Goal: Information Seeking & Learning: Learn about a topic

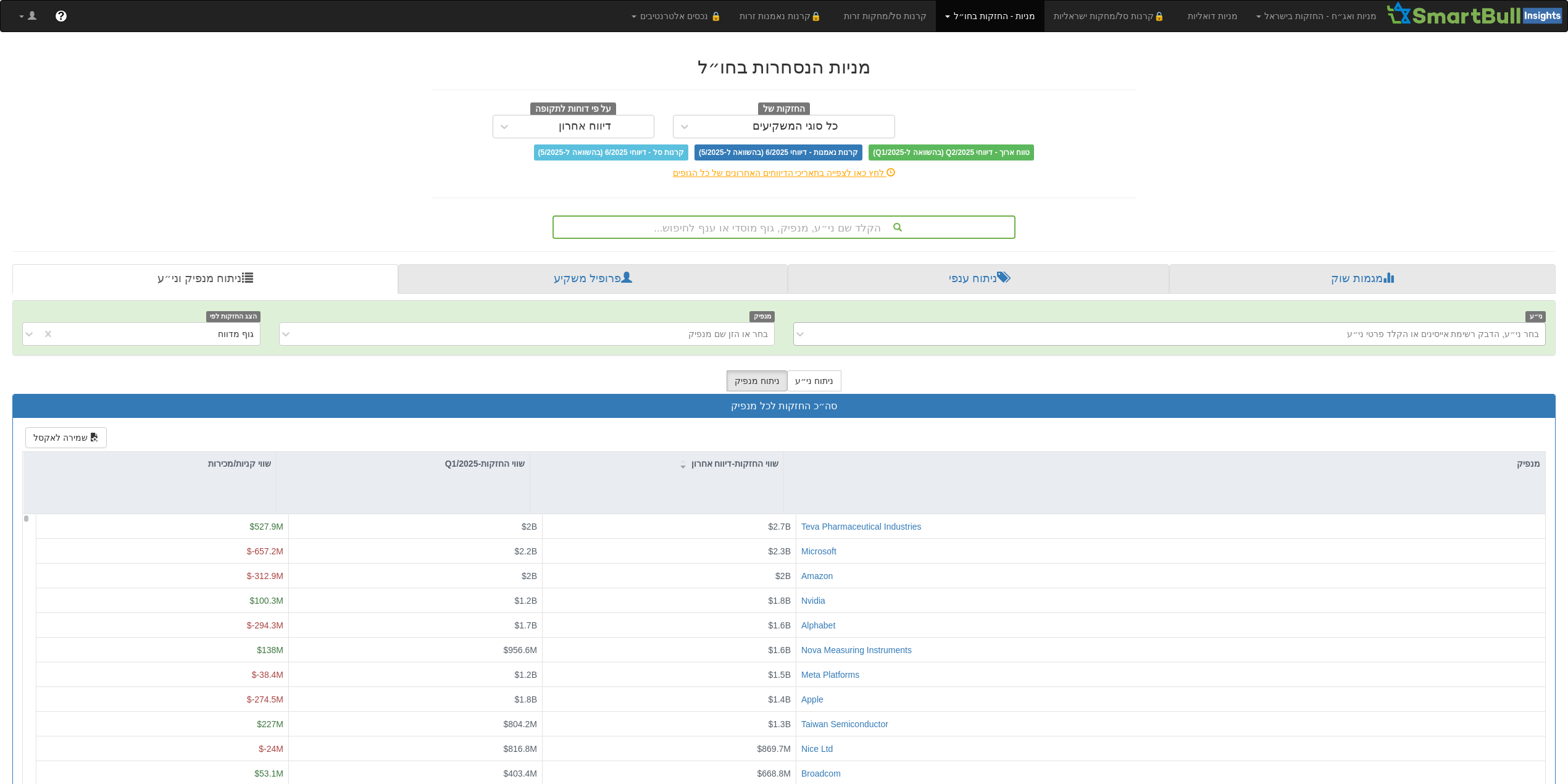
click at [1021, 334] on div "בחר ני״ע, הדבק רשימת אייסינים או הקלד פרטי ני״ע" at bounding box center [1178, 334] width 732 height 19
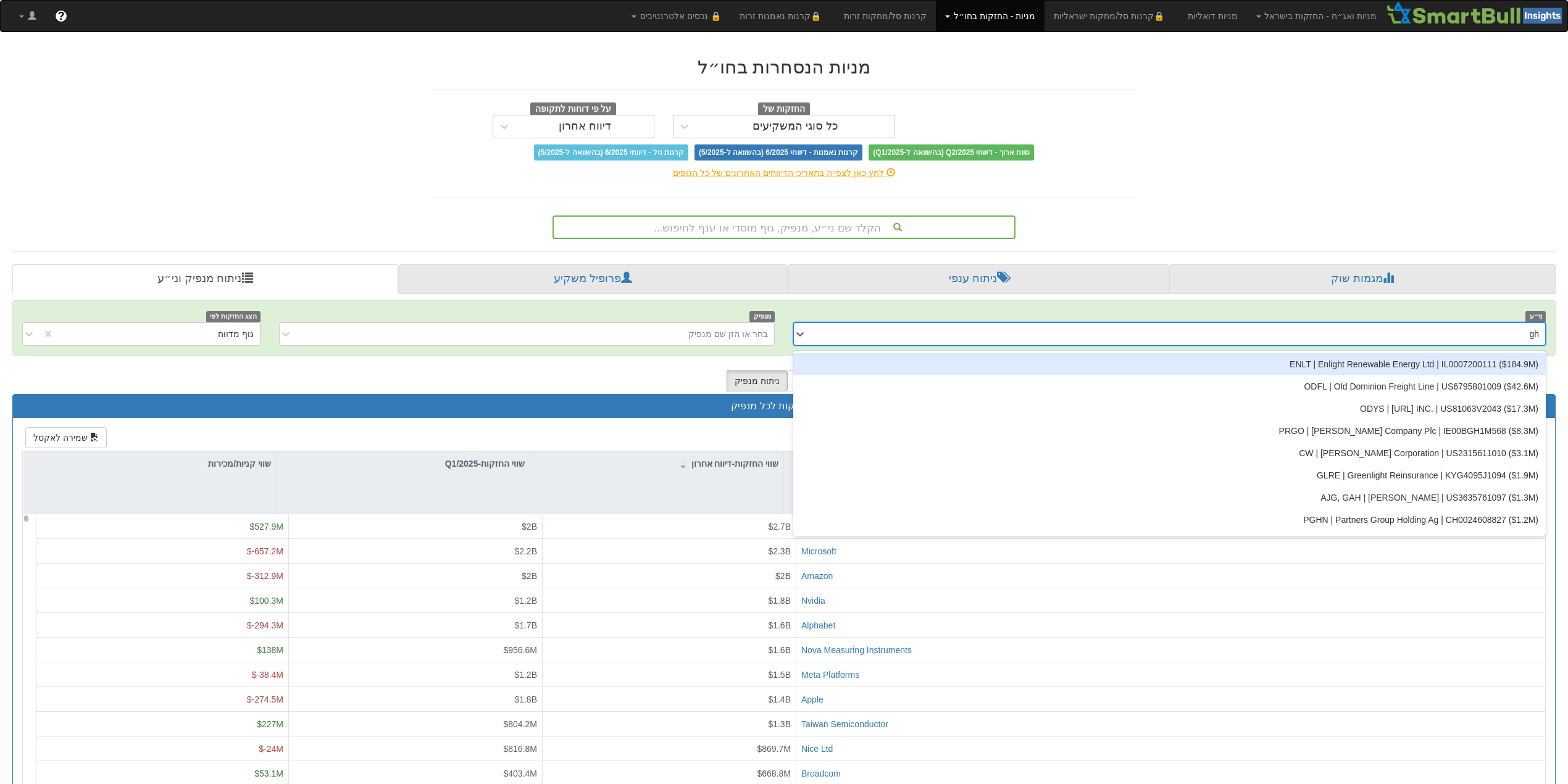
type input "g"
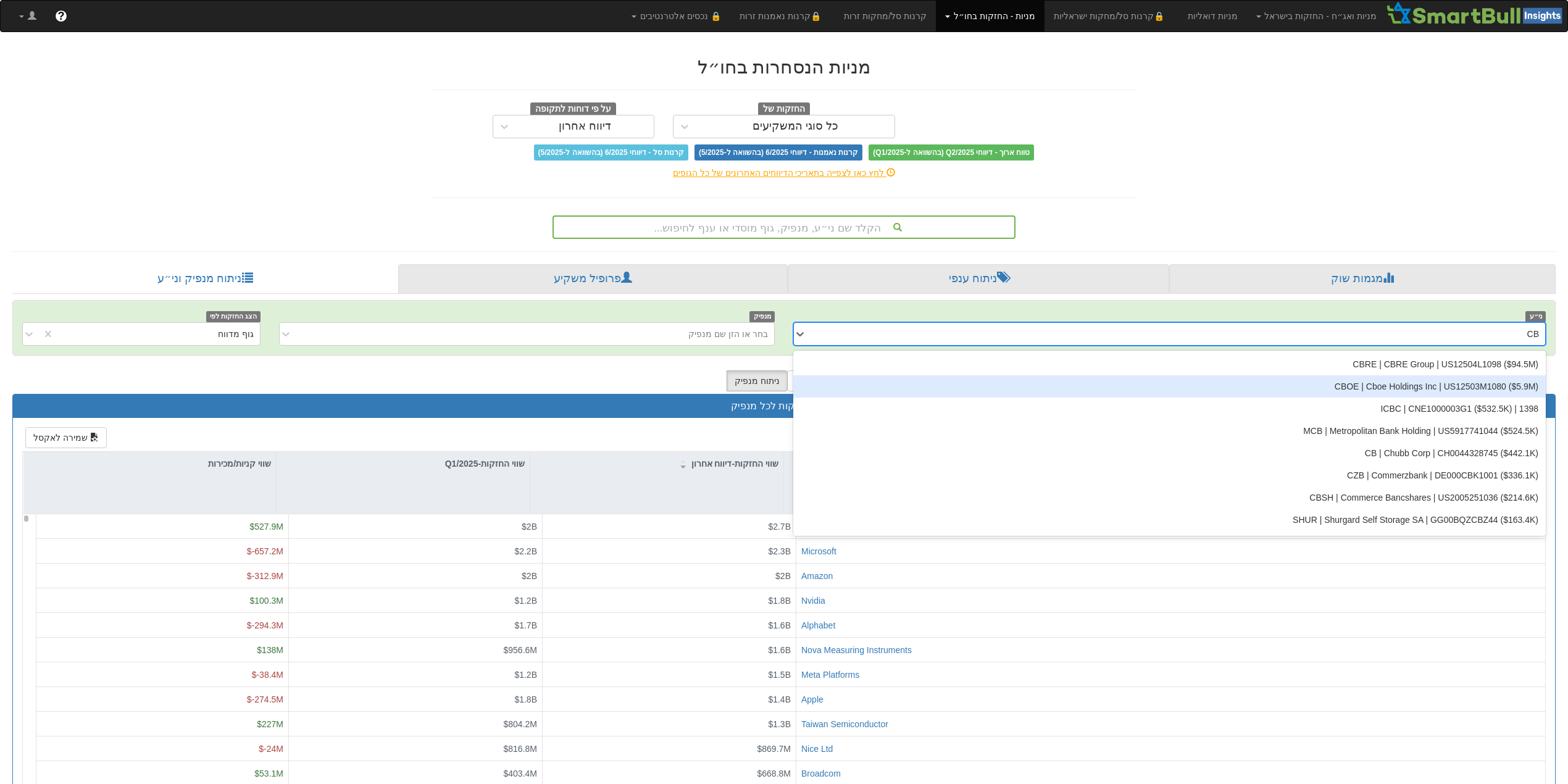
type input "C"
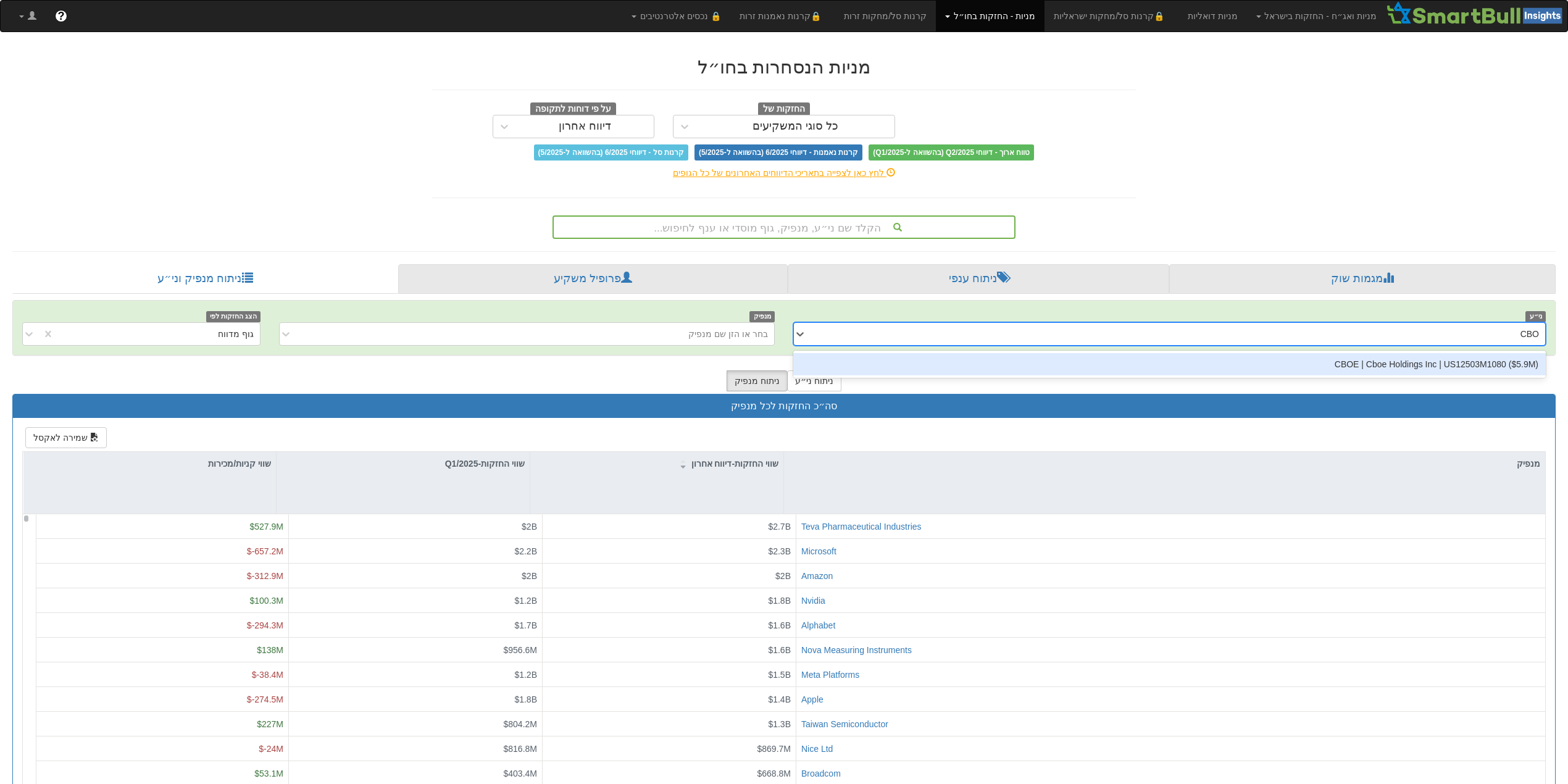
type input "CBOE"
click at [1334, 372] on div "CBOE | Cboe Holdings Inc | US12503M1080 ‎($5.9M‎)‎" at bounding box center [1169, 364] width 752 height 22
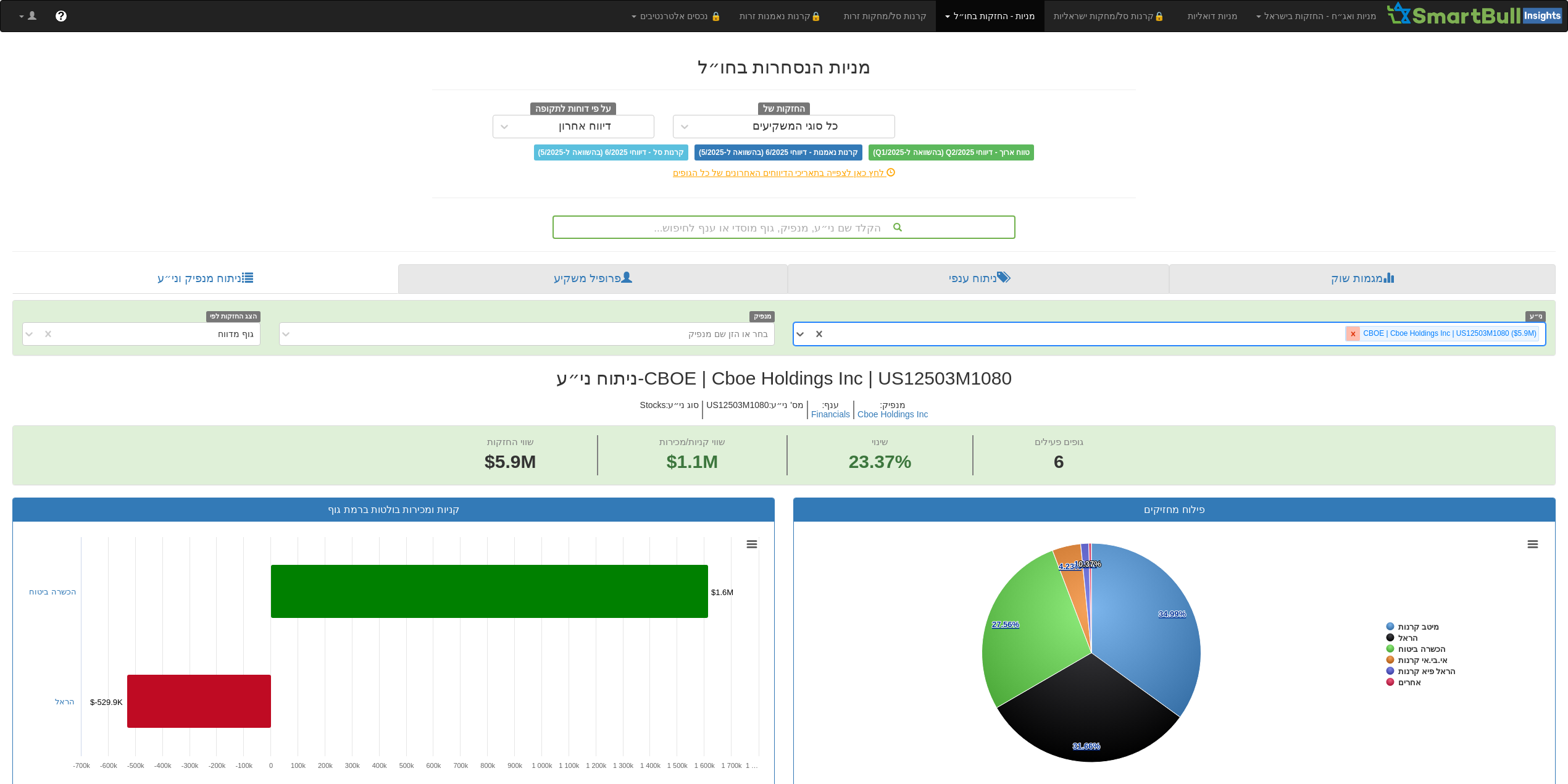
click at [1355, 334] on icon at bounding box center [1353, 335] width 9 height 9
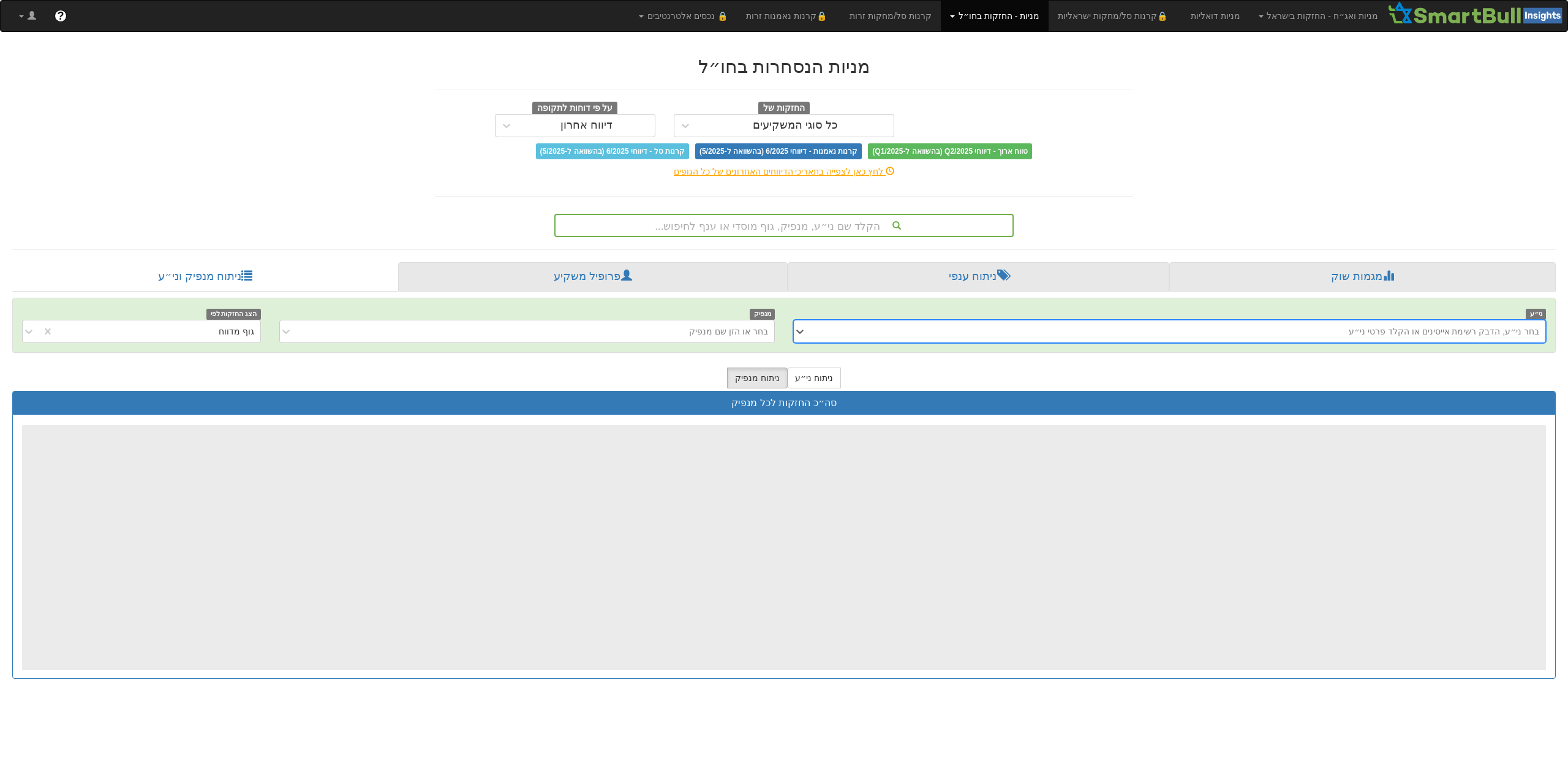
click at [1329, 336] on div "בחר ני״ע, הדבק רשימת אייסינים או הקלד פרטי ני״ע" at bounding box center [1179, 331] width 733 height 19
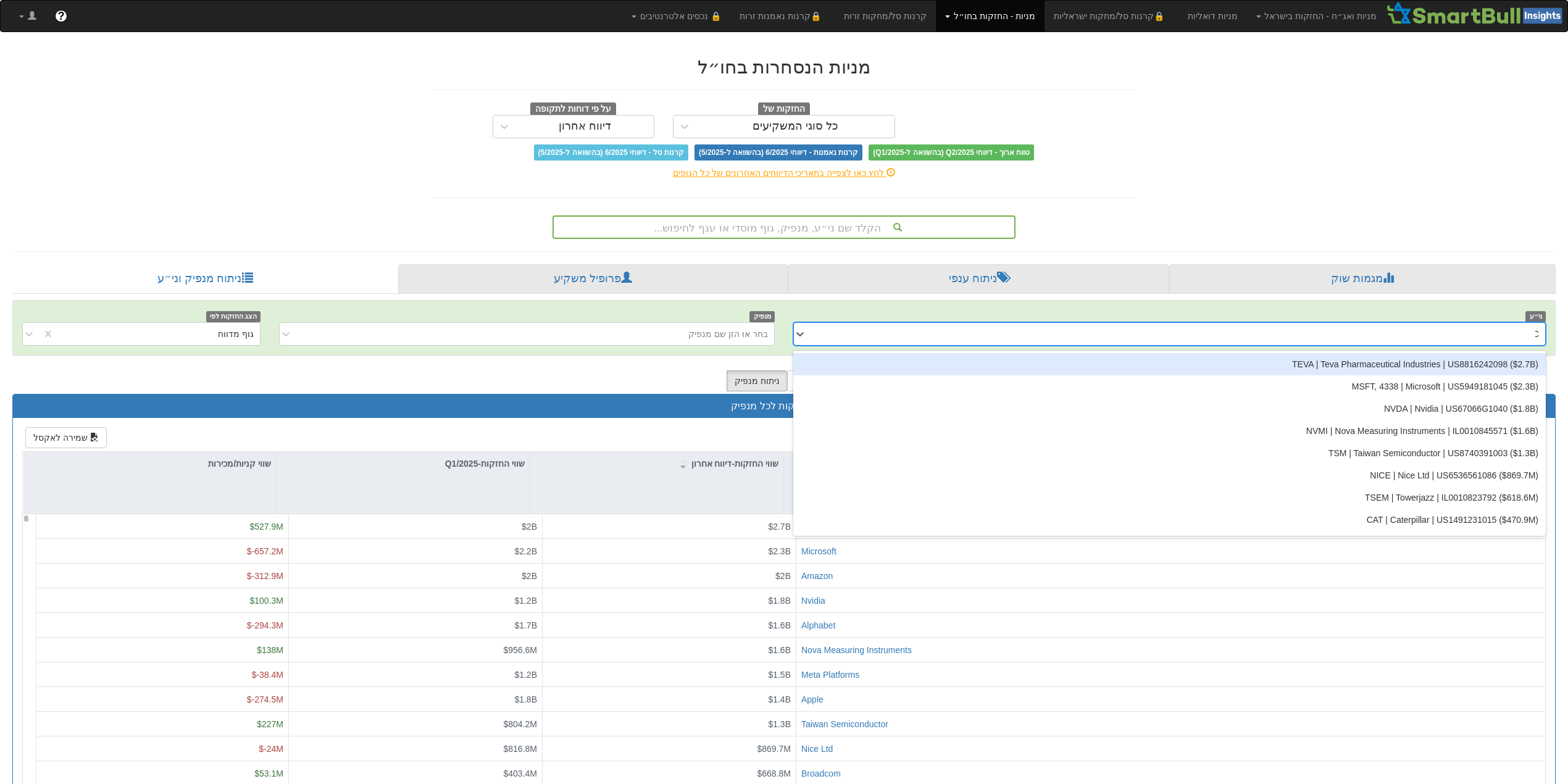
type input "ICE"
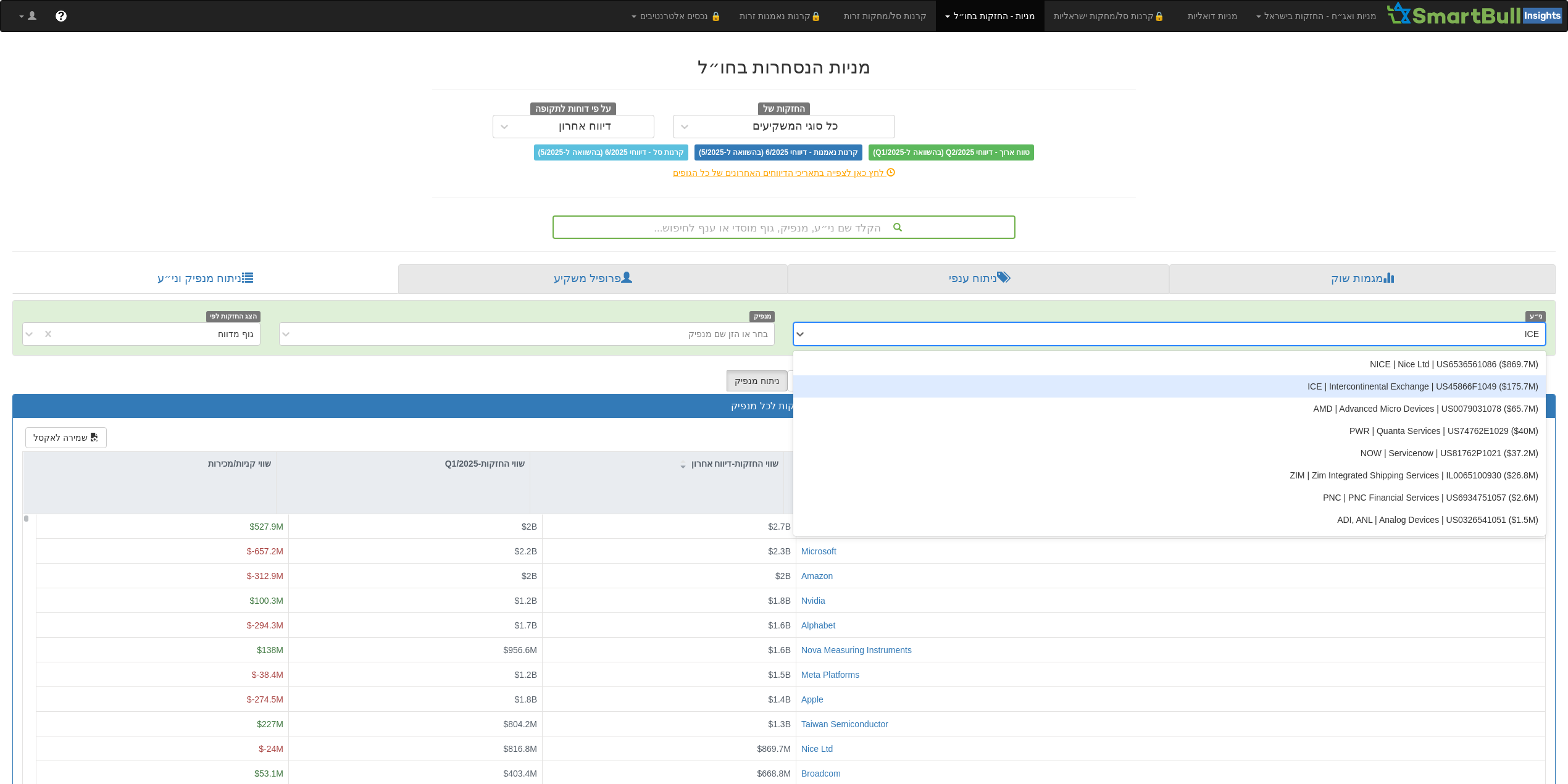
click at [1387, 385] on div "ICE | Intercontinental Exchange | US45866F1049 ‎($175.7M‎)‎" at bounding box center [1169, 387] width 752 height 22
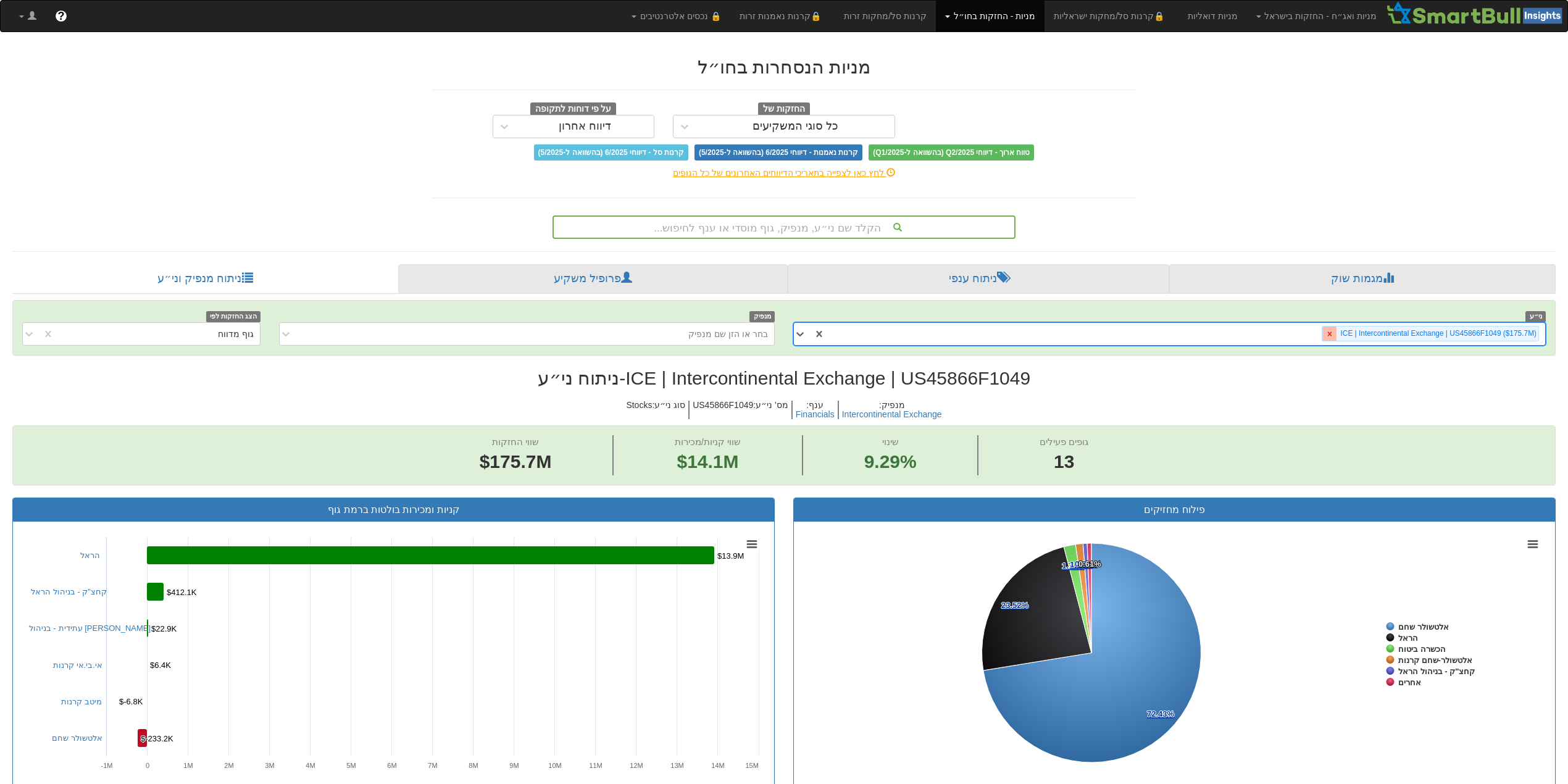
click at [1331, 332] on icon at bounding box center [1330, 335] width 9 height 9
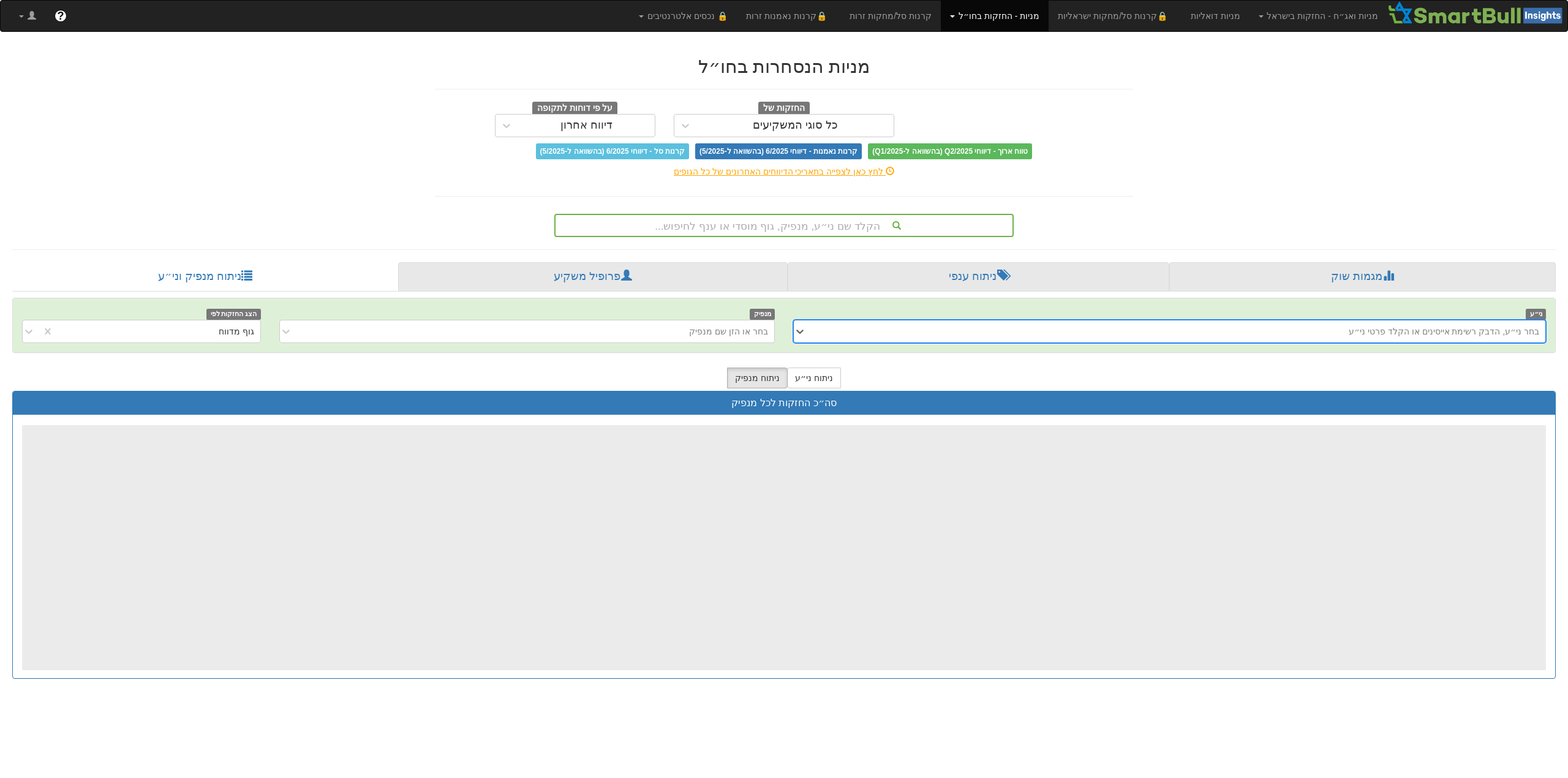
click at [1330, 335] on div "בחר ני״ע, הדבק רשימת אייסינים או הקלד פרטי ני״ע" at bounding box center [1179, 331] width 733 height 19
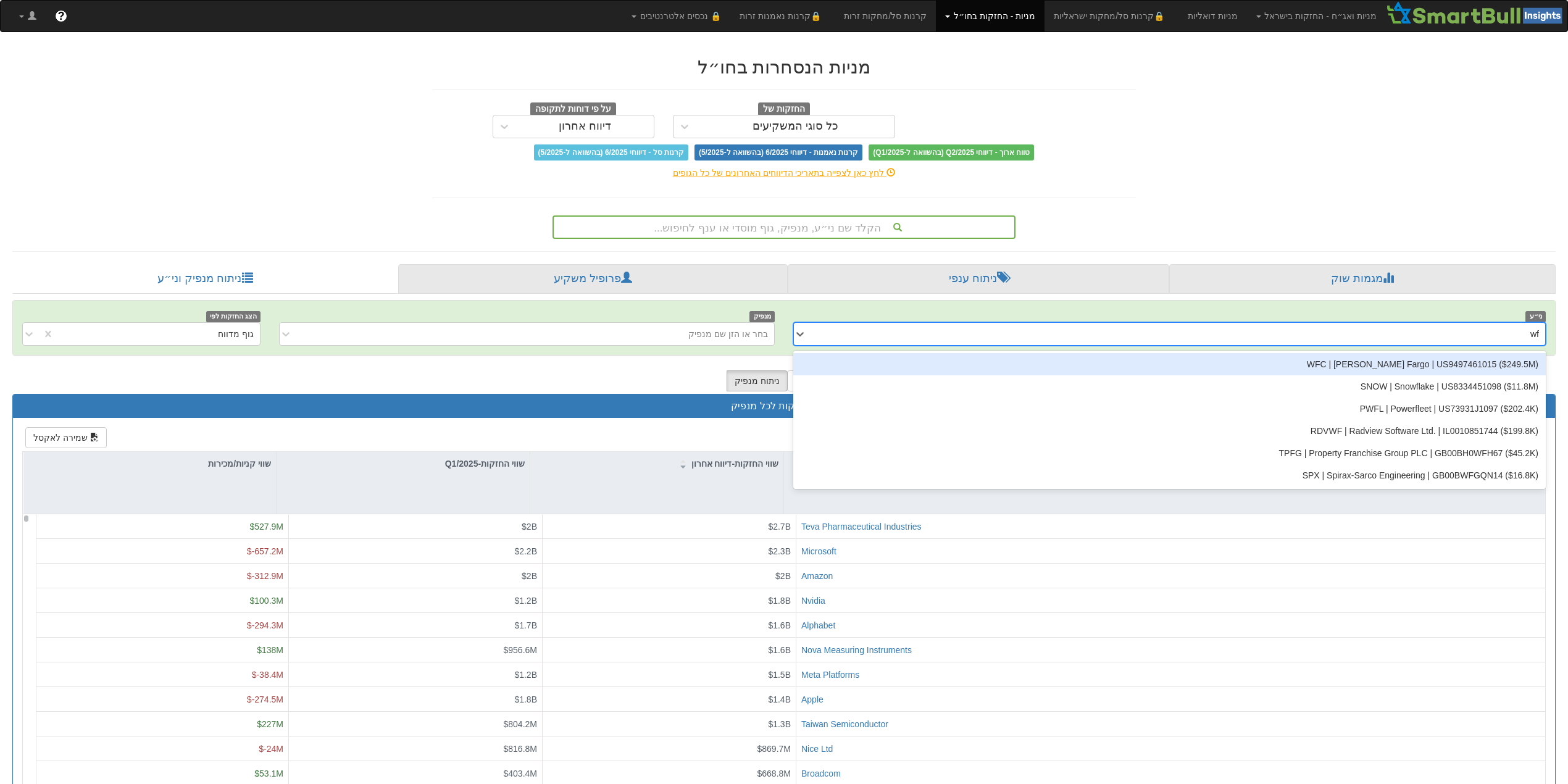
type input "wfc"
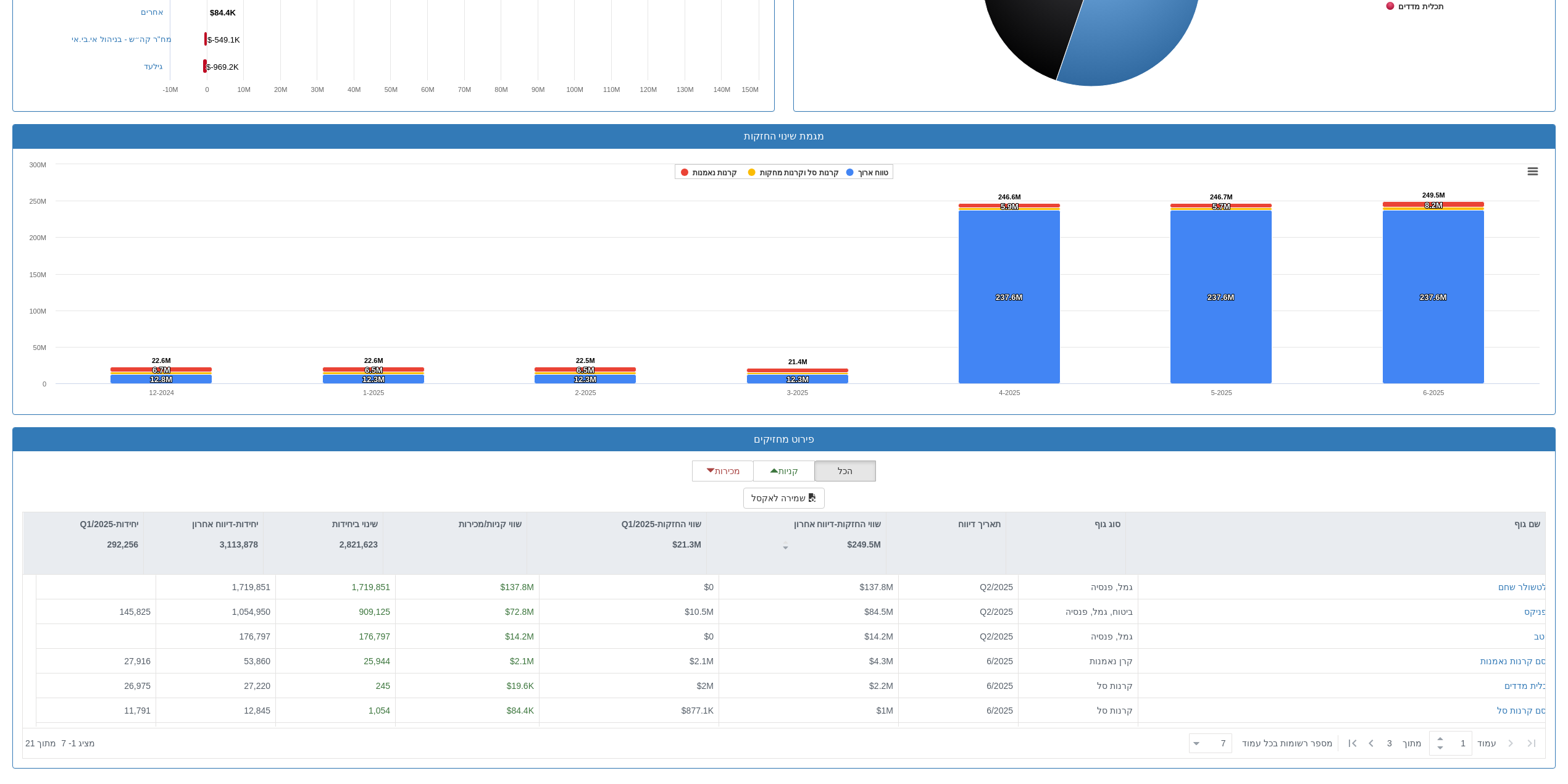
scroll to position [680, 0]
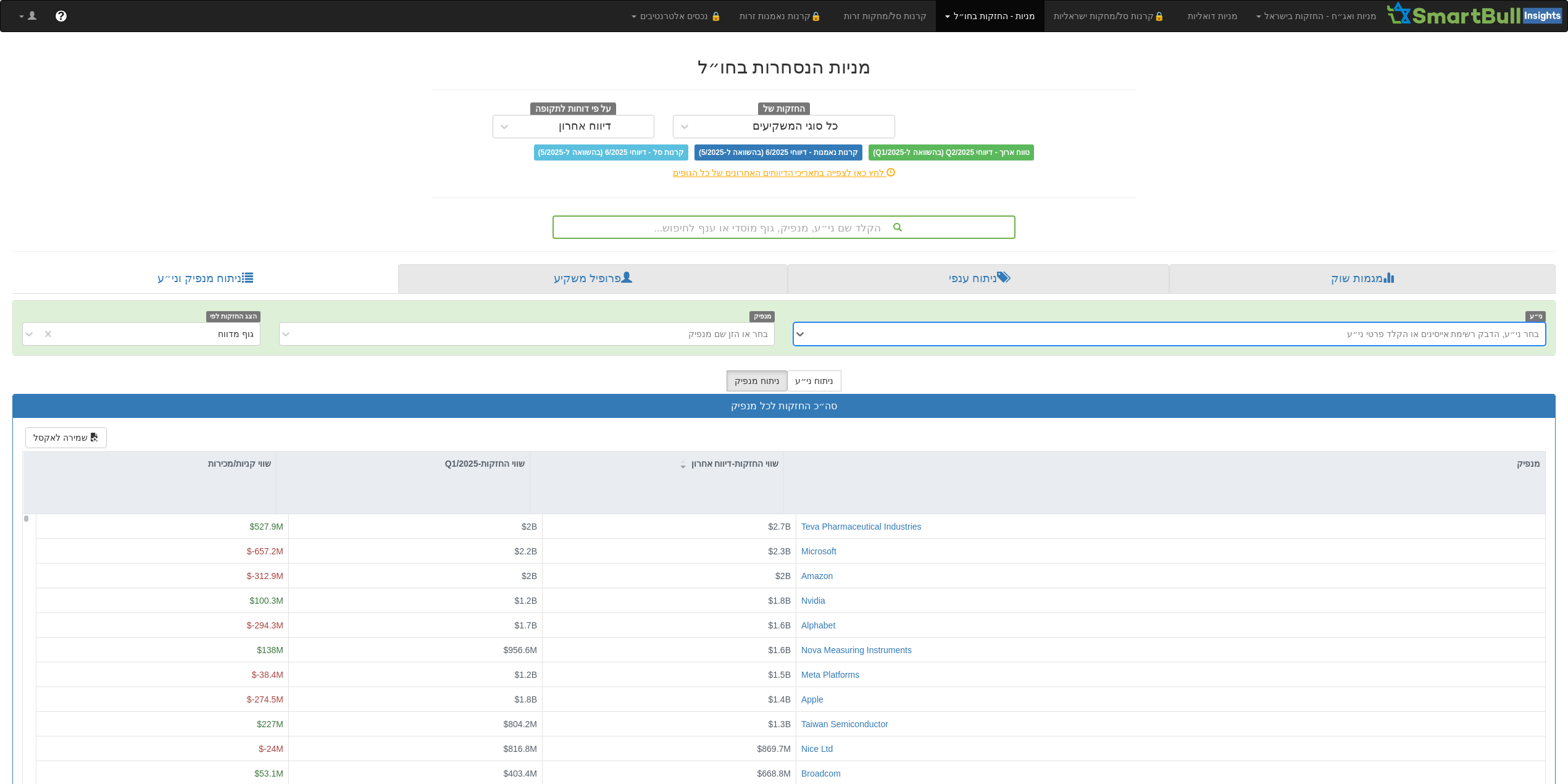
click at [1405, 336] on div "בחר ני״ע, הדבק רשימת אייסינים או הקלד פרטי ני״ע" at bounding box center [1443, 334] width 192 height 13
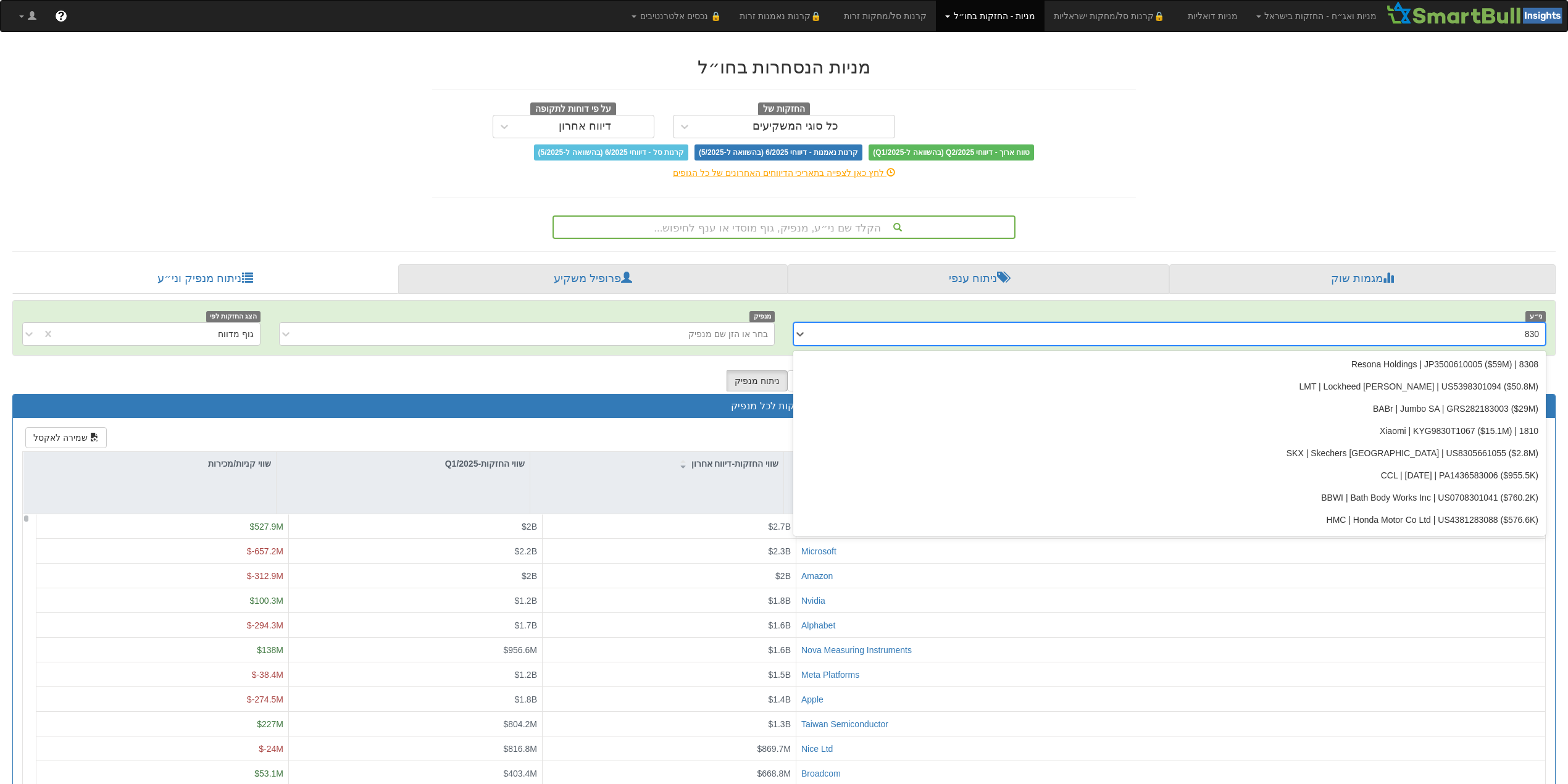
type input "8308"
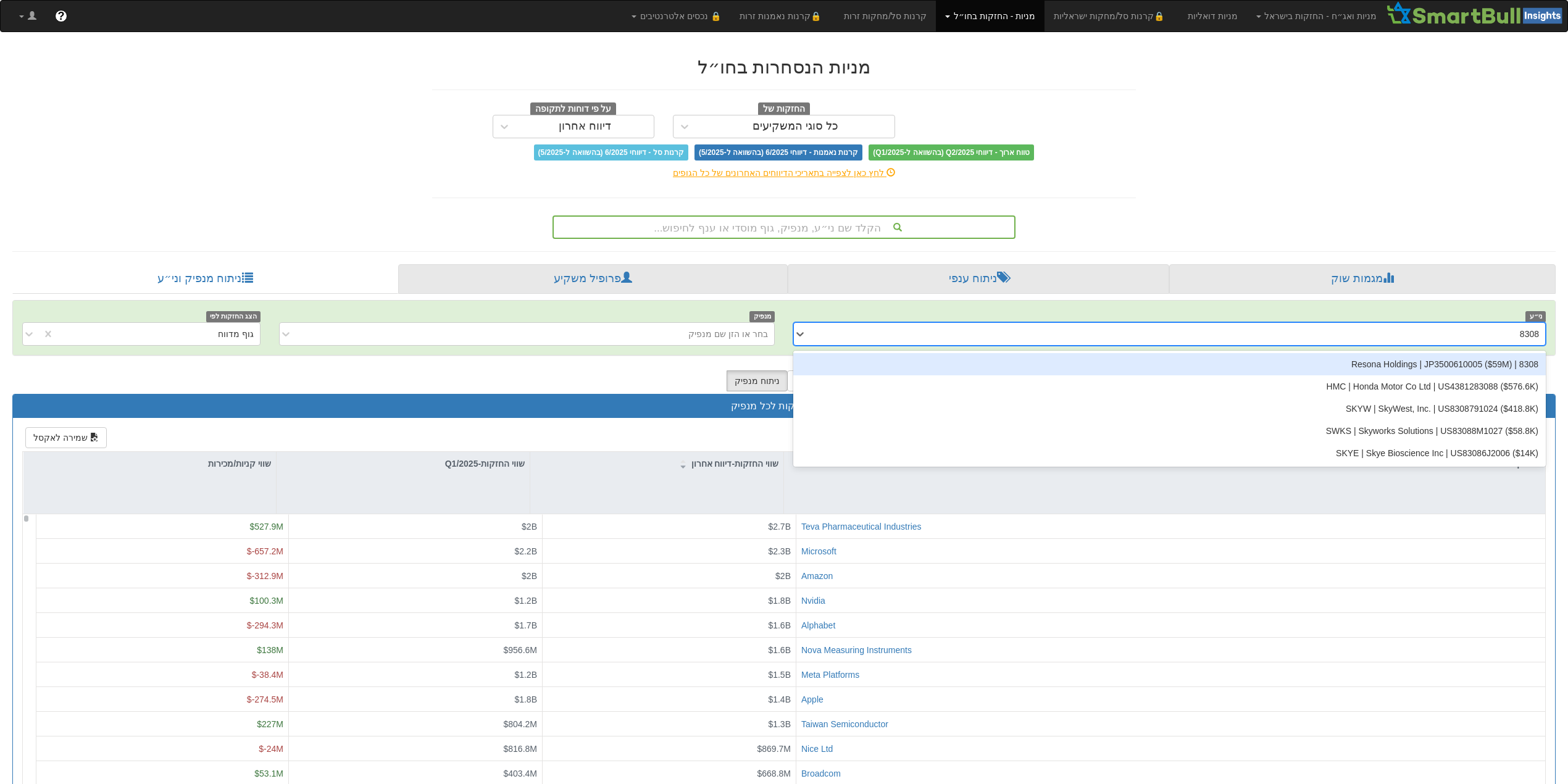
click at [1483, 369] on div "8308 | Resona Holdings | JP3500610005 ‎($59M‎)‎" at bounding box center [1169, 364] width 752 height 22
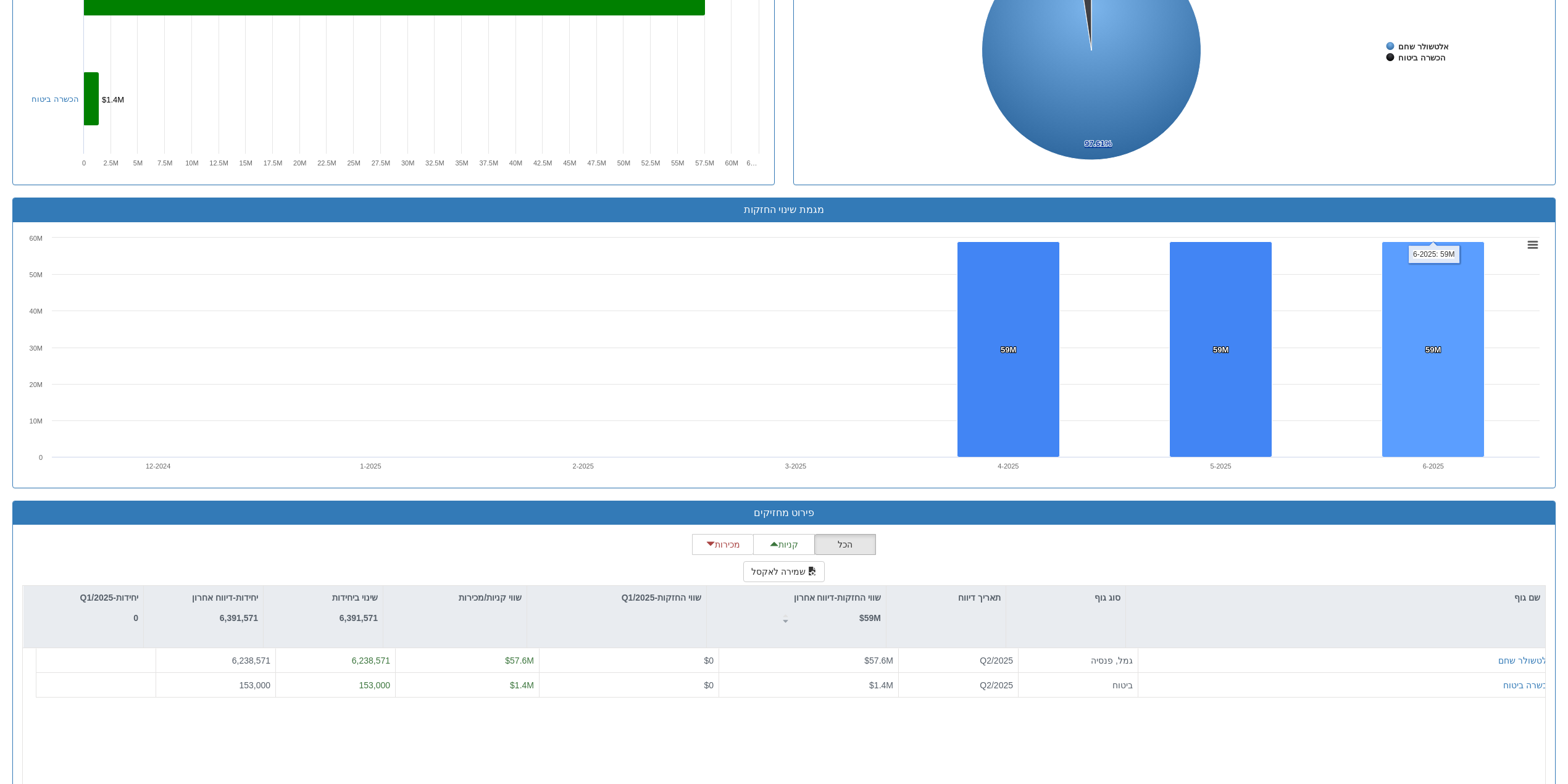
scroll to position [680, 0]
